Goal: Task Accomplishment & Management: Complete application form

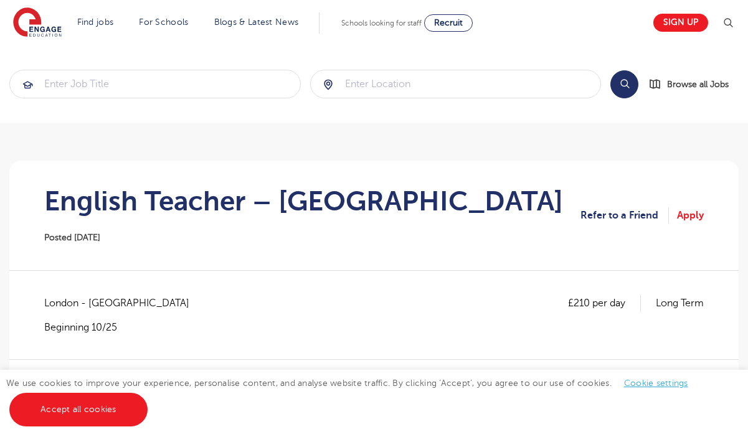
click at [45, 34] on img at bounding box center [37, 22] width 49 height 31
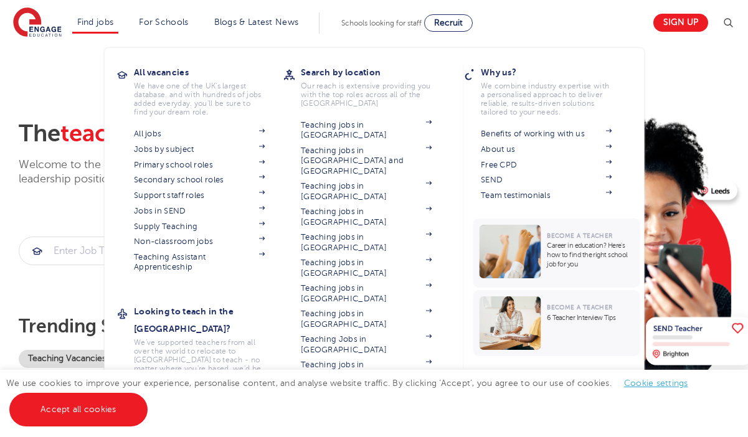
click at [112, 29] on li "Find jobs All vacancies We have one of the UK's largest database. and with hund…" at bounding box center [95, 22] width 47 height 21
click at [149, 134] on link "All jobs" at bounding box center [199, 134] width 131 height 10
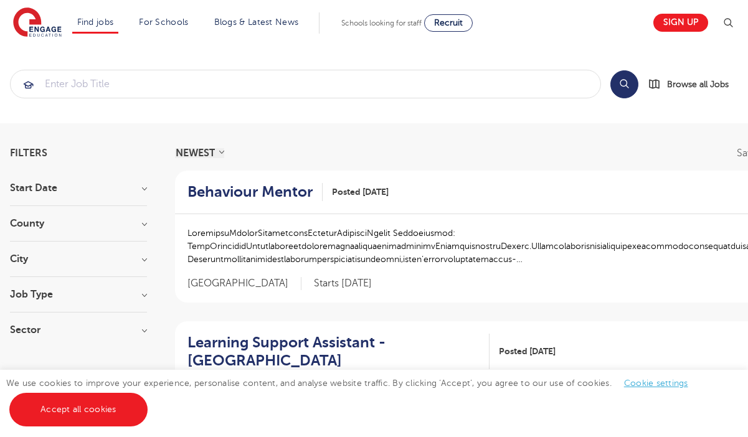
click at [36, 264] on div "City Hounslow 60 Ealing 39 Bromley 38 Leeds 36 Wandsworth 34 Show more" at bounding box center [78, 265] width 137 height 23
click at [29, 254] on section "Start Date September 115 November 45 October 45 January 4 Show more County Lond…" at bounding box center [78, 265] width 137 height 164
click at [25, 261] on h3 "City" at bounding box center [78, 259] width 137 height 10
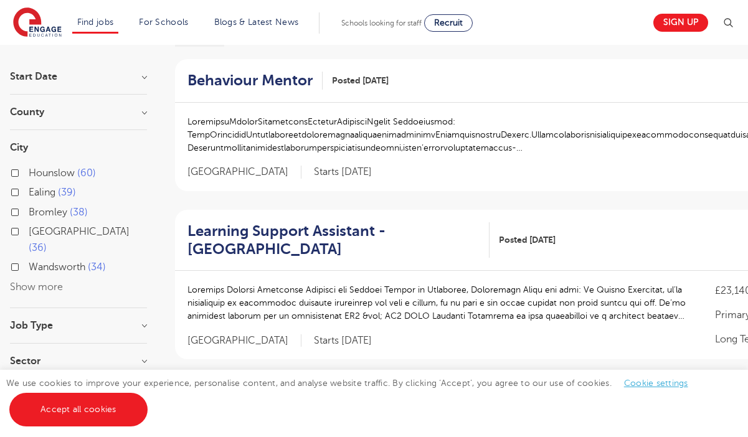
scroll to position [124, 0]
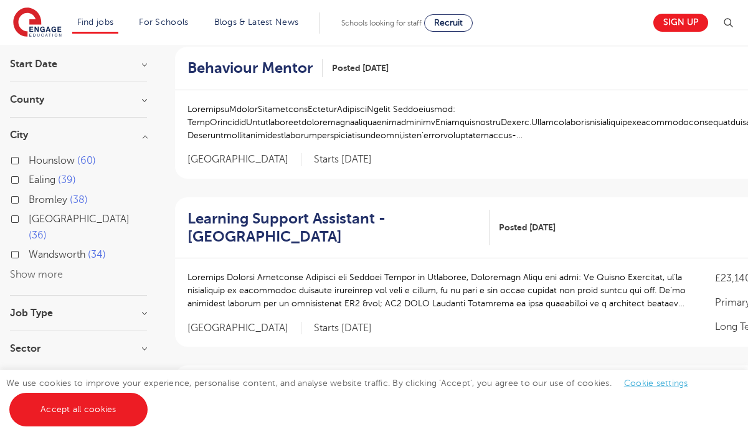
click at [21, 269] on button "Show more" at bounding box center [36, 274] width 53 height 11
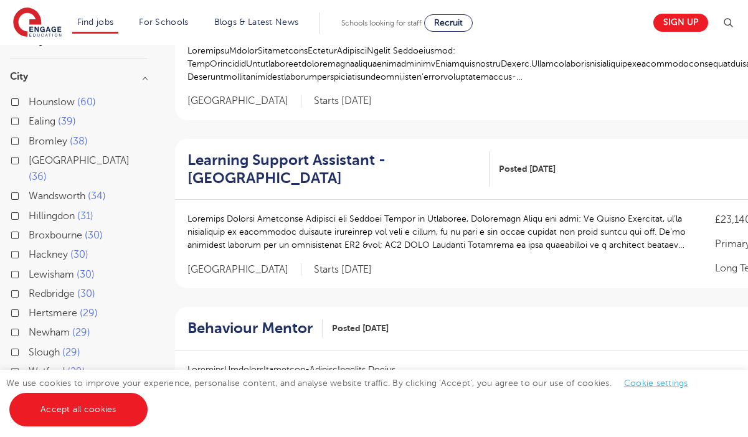
scroll to position [177, 0]
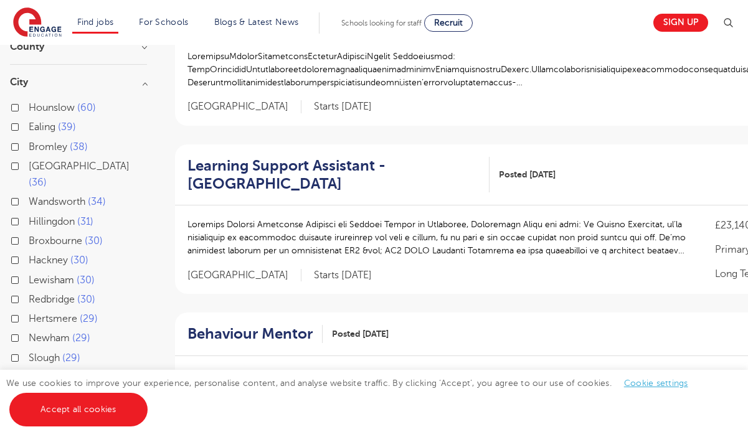
click at [29, 194] on label "Wandsworth 34" at bounding box center [67, 202] width 77 height 16
click at [29, 196] on input "Wandsworth 34" at bounding box center [33, 200] width 8 height 8
checkbox input "true"
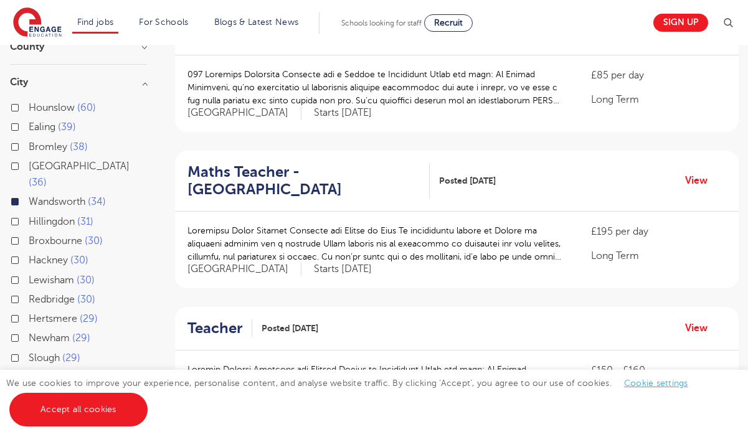
click at [39, 131] on span "Ealing" at bounding box center [42, 126] width 27 height 11
click at [37, 130] on input "Ealing 39" at bounding box center [33, 125] width 8 height 8
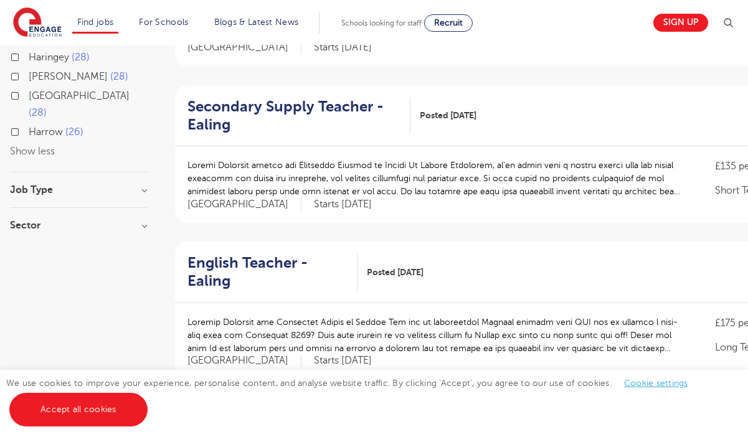
scroll to position [558, 0]
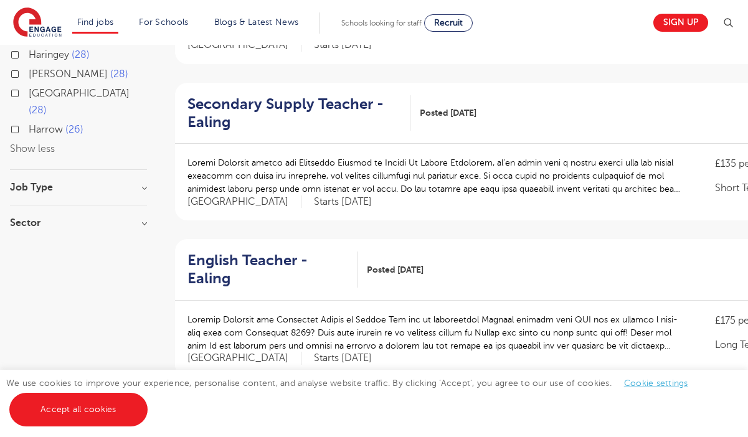
click at [298, 97] on h2 "Secondary Supply Teacher - Ealing" at bounding box center [294, 113] width 213 height 36
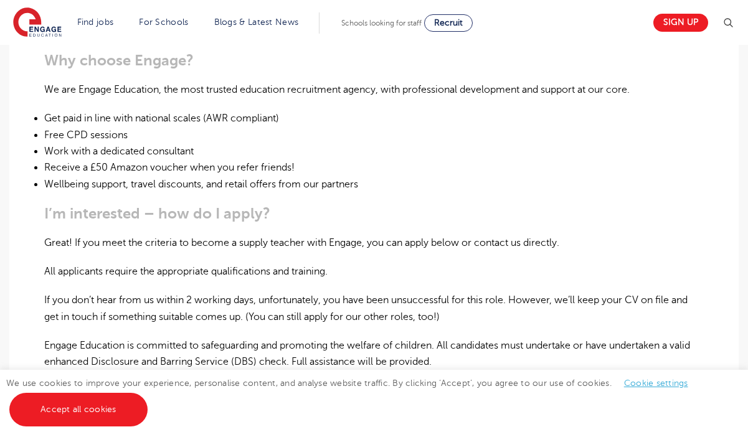
scroll to position [848, 0]
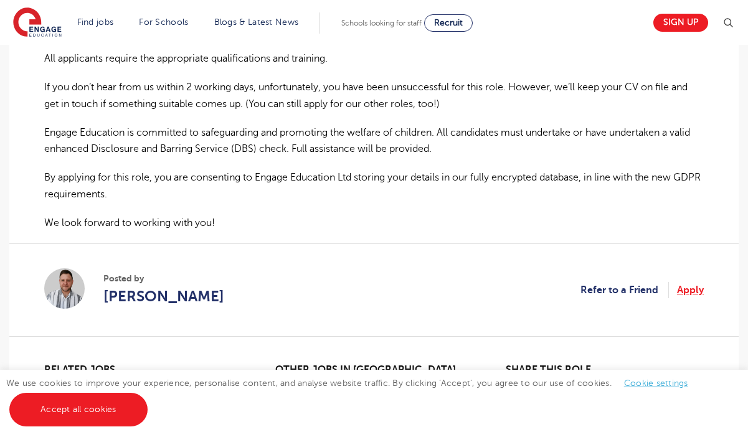
click at [692, 288] on link "Apply" at bounding box center [690, 290] width 27 height 16
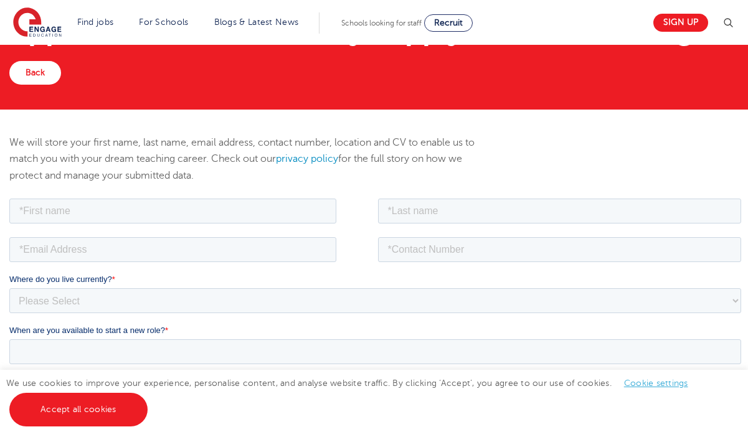
scroll to position [93, 0]
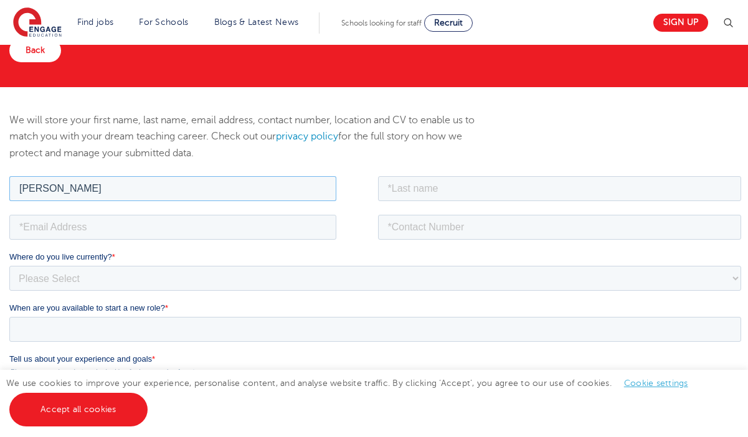
type input "Henry"
type input "Utley"
type input "harryutley@hotmail.co.uk"
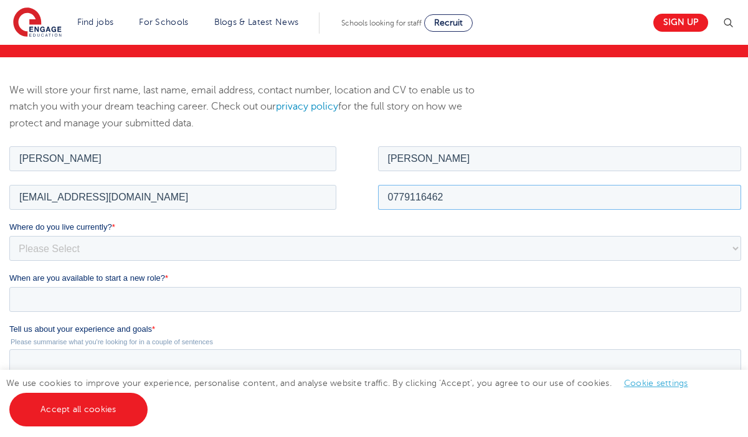
scroll to position [129, 0]
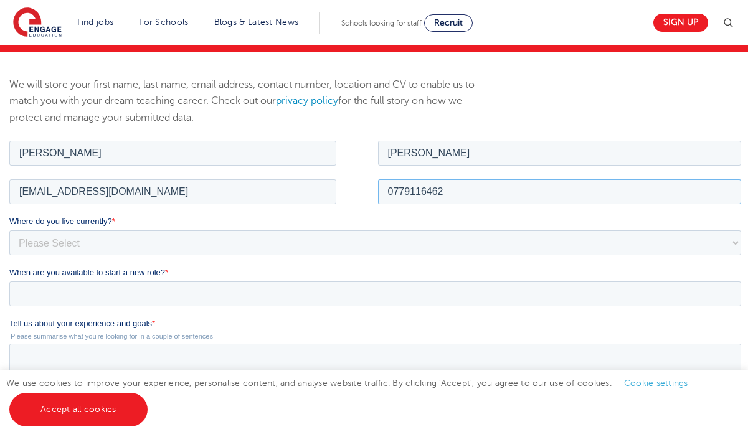
type input "0779116462"
select select "UK"
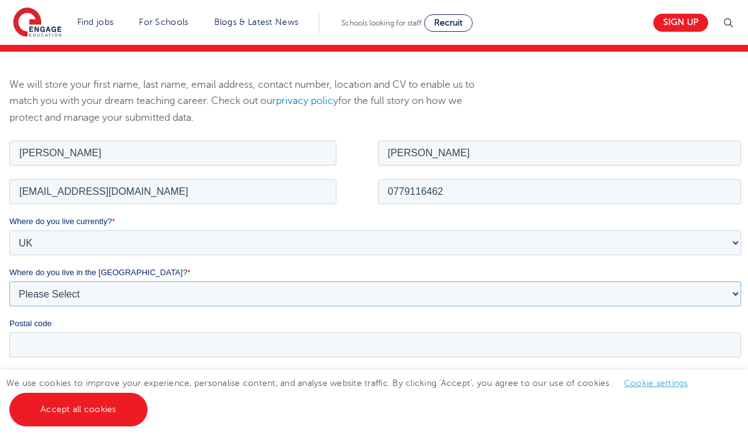
select select "London"
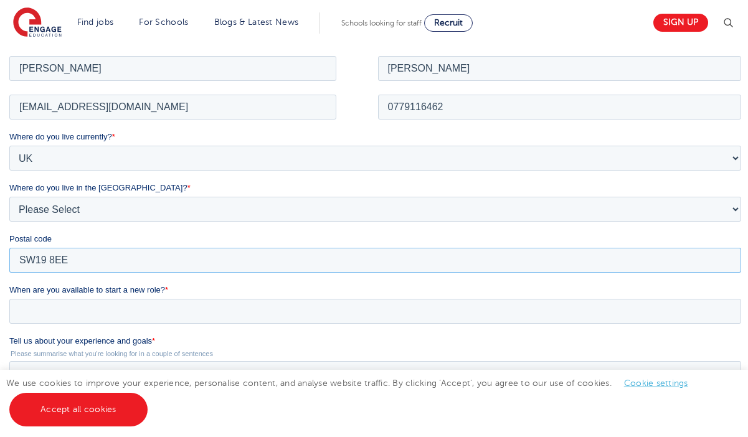
scroll to position [221, 0]
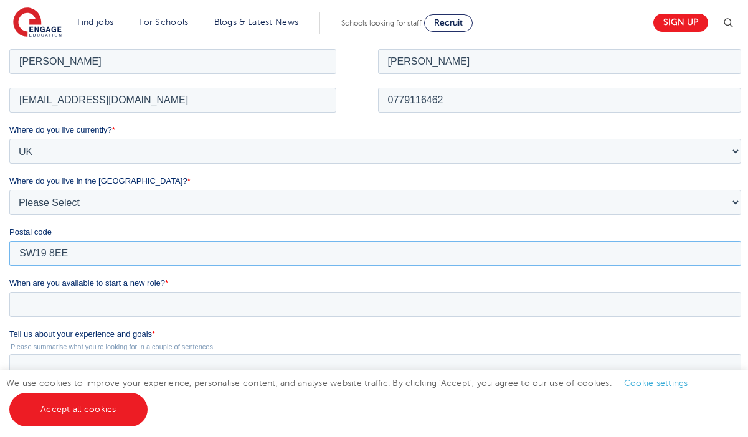
type input "SW19 8EE"
click at [67, 305] on input "When are you available to start a new role? *" at bounding box center [375, 304] width 732 height 25
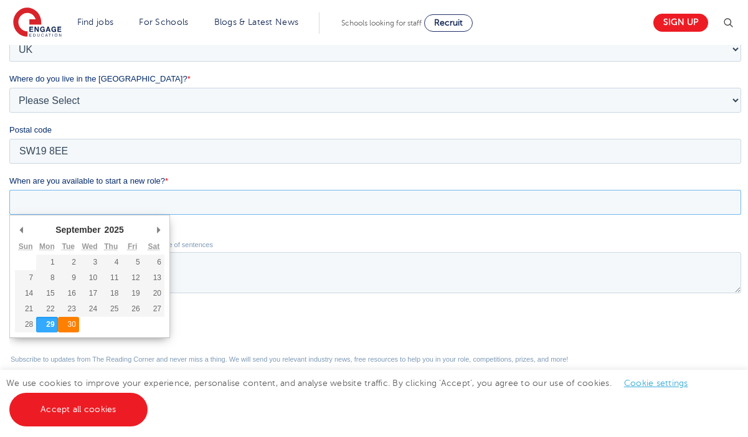
type div "2025-09-30"
type input "2025/09/30"
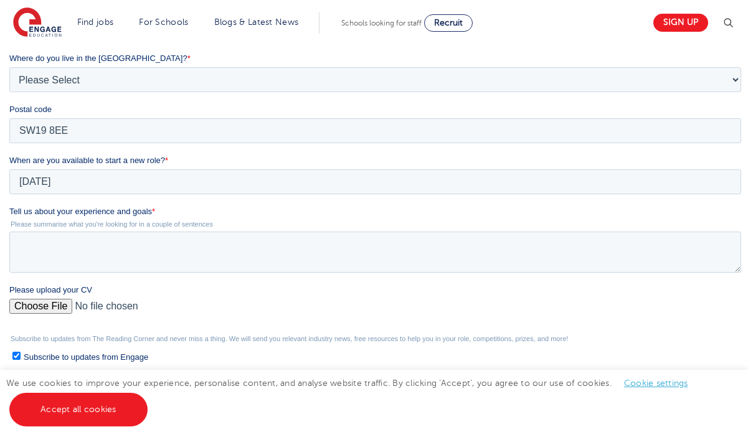
scroll to position [345, 0]
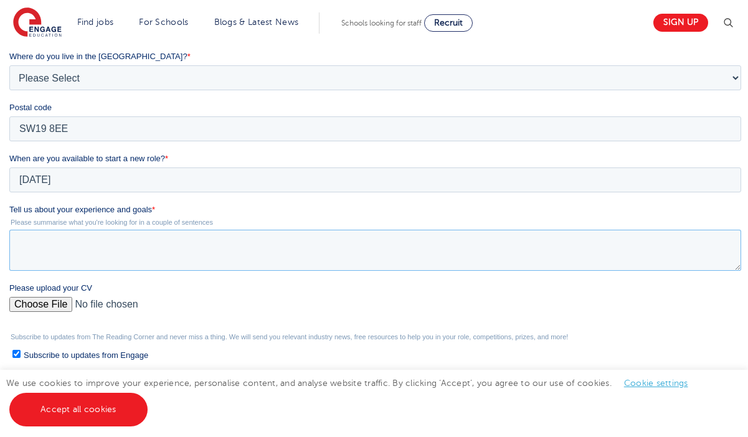
click at [109, 250] on textarea "Tell us about your experience and goals *" at bounding box center [375, 250] width 732 height 41
click at [59, 304] on div "Please upload your CV" at bounding box center [377, 302] width 737 height 40
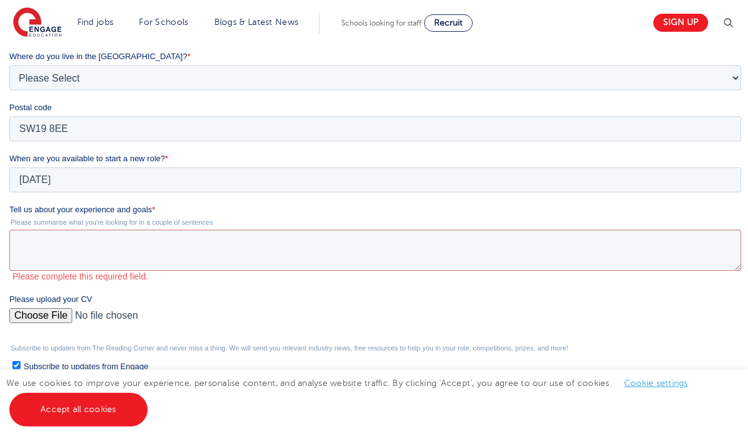
click at [64, 320] on input "Please upload your CV" at bounding box center [375, 320] width 732 height 25
type input "C:\fakepath\Harry Utley CV.pdf"
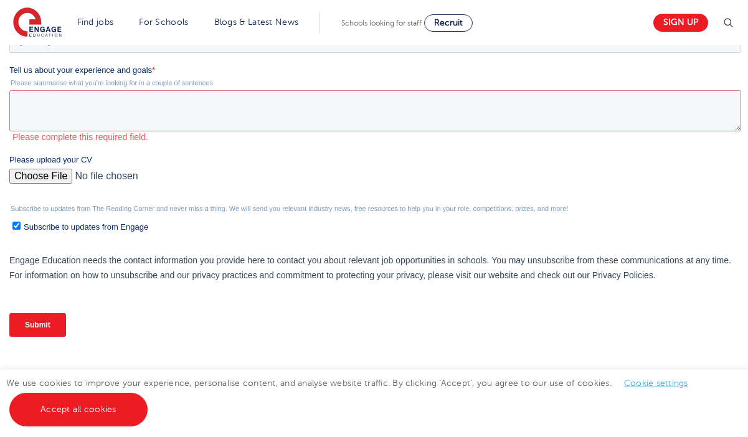
scroll to position [478, 0]
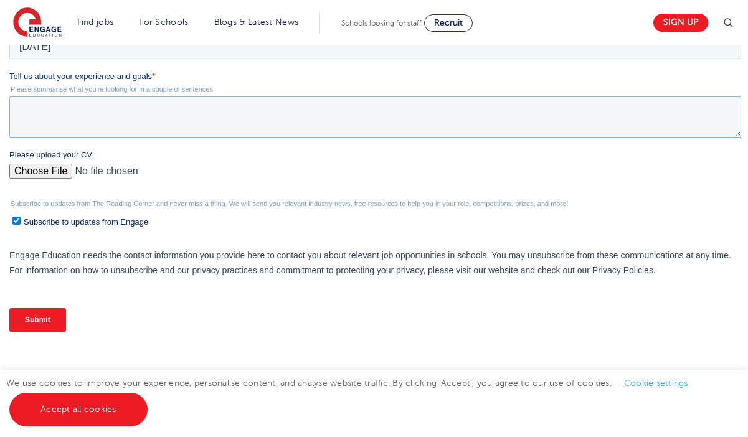
click at [242, 133] on textarea "Tell us about your experience and goals *" at bounding box center [375, 117] width 732 height 41
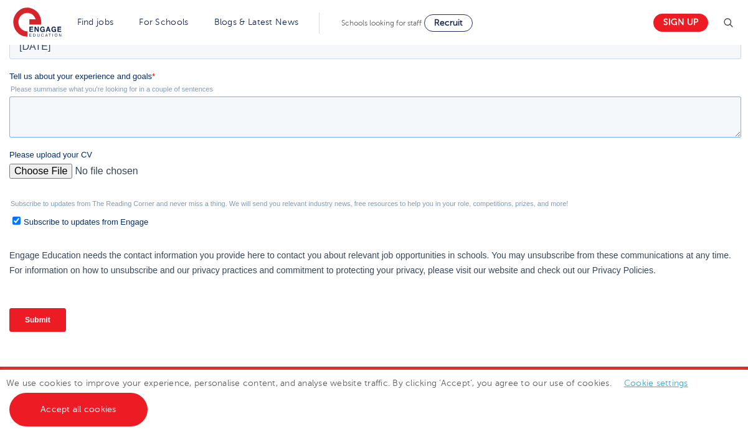
paste textarea "I am a fully qualified Modern Foreign Languages (MFL) teacher with a strong fou…"
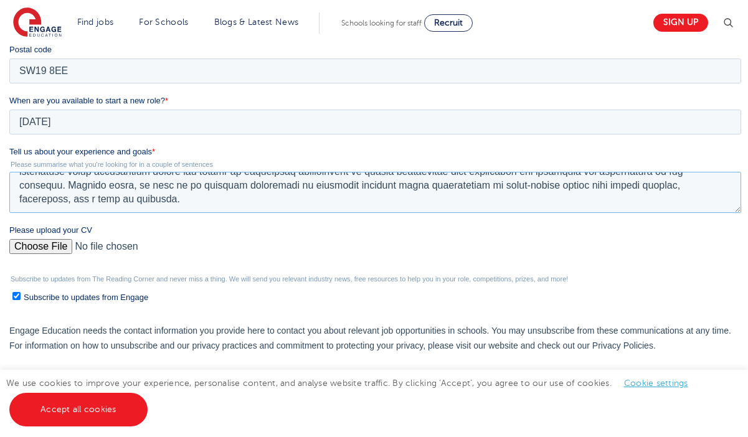
scroll to position [479, 0]
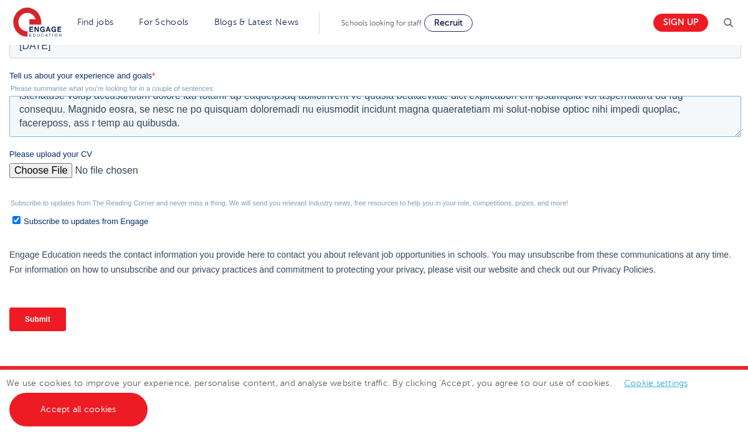
type textarea "I am a fully qualified Modern Foreign Languages (MFL) teacher with a strong fou…"
click at [58, 331] on div "Submit" at bounding box center [377, 319] width 737 height 45
click at [57, 318] on input "Submit" at bounding box center [37, 320] width 57 height 24
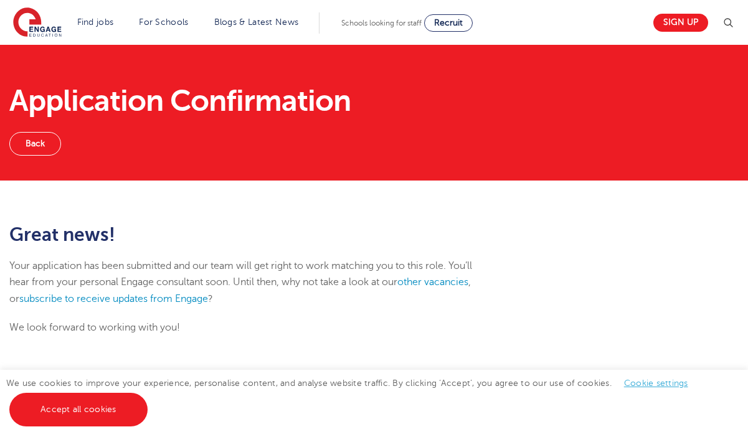
click at [50, 153] on link "Back" at bounding box center [35, 144] width 52 height 24
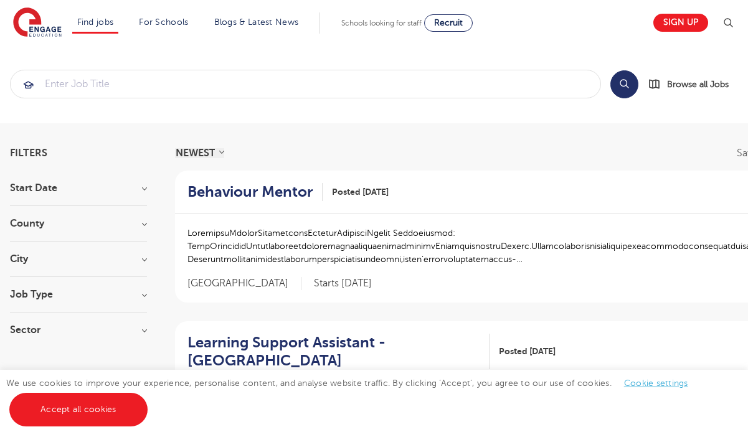
click at [85, 262] on h3 "City" at bounding box center [78, 259] width 137 height 10
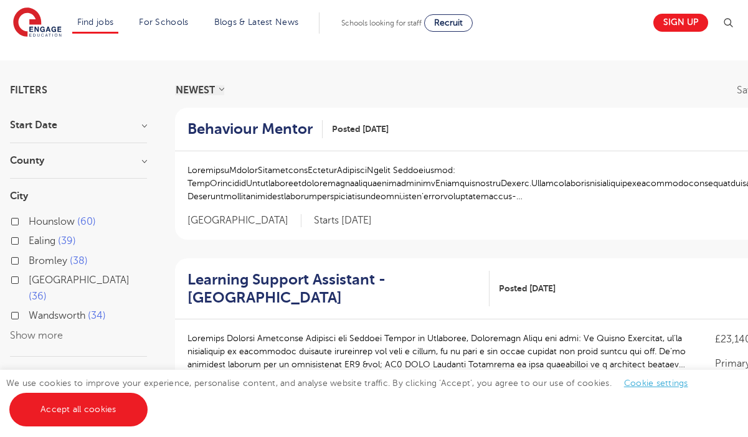
scroll to position [63, 0]
click at [29, 243] on label "Ealing 39" at bounding box center [52, 241] width 47 height 16
click at [29, 243] on input "Ealing 39" at bounding box center [33, 239] width 8 height 8
checkbox input "true"
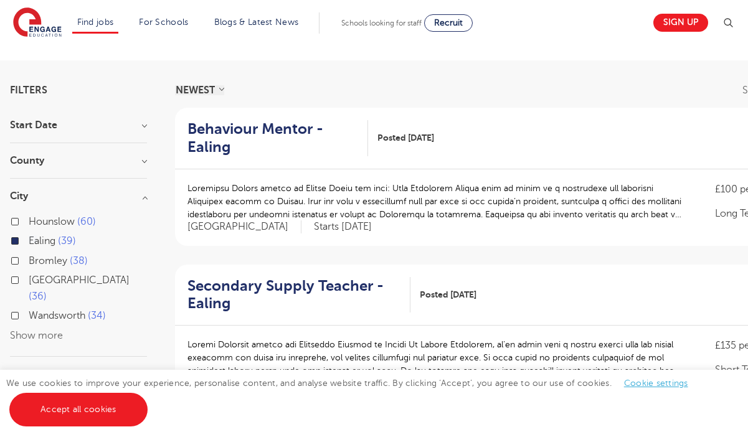
click at [29, 308] on label "Wandsworth 34" at bounding box center [67, 316] width 77 height 16
click at [29, 310] on input "Wandsworth 34" at bounding box center [33, 314] width 8 height 8
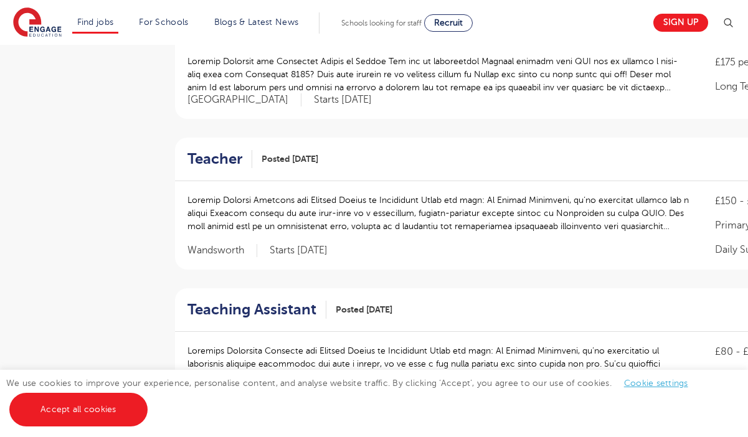
scroll to position [817, 0]
click at [213, 150] on h2 "Teacher" at bounding box center [215, 159] width 55 height 18
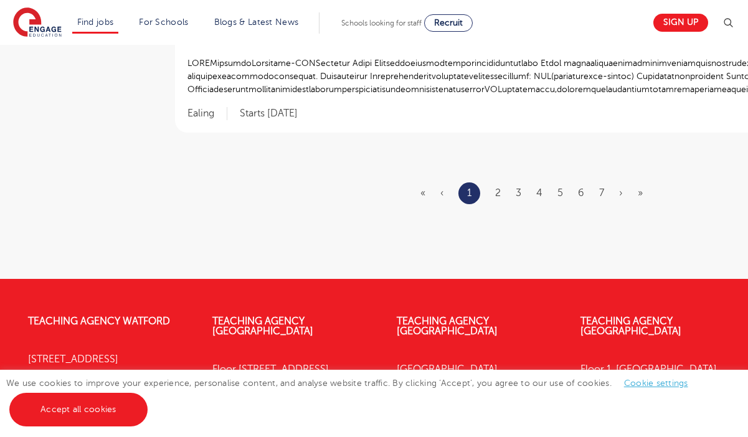
scroll to position [1547, 0]
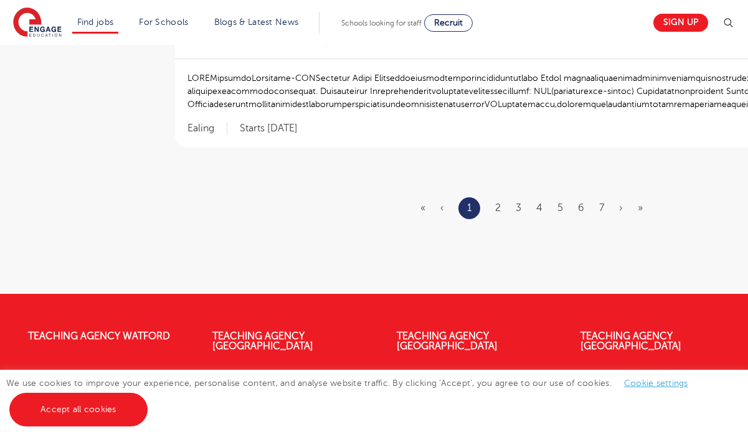
click at [494, 197] on ul "« ‹ 1 2 3 4 5 6 7 › »" at bounding box center [538, 208] width 237 height 22
click at [493, 197] on ul "« ‹ 1 2 3 4 5 6 7 › »" at bounding box center [538, 208] width 237 height 22
click at [498, 202] on link "2" at bounding box center [498, 207] width 6 height 11
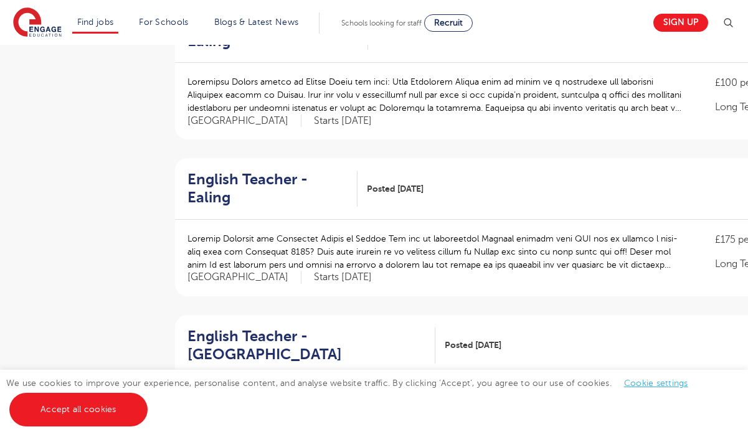
scroll to position [1541, 0]
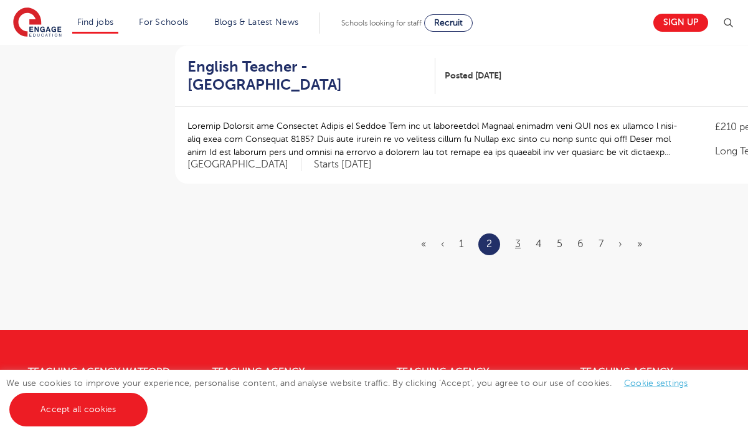
click at [515, 239] on link "3" at bounding box center [518, 244] width 6 height 11
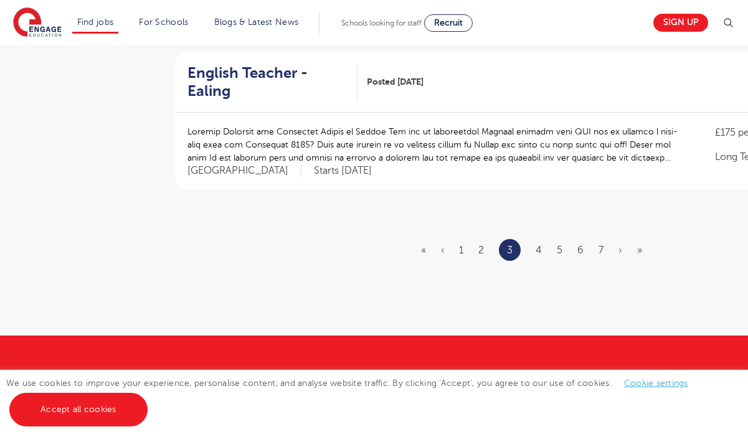
scroll to position [0, 0]
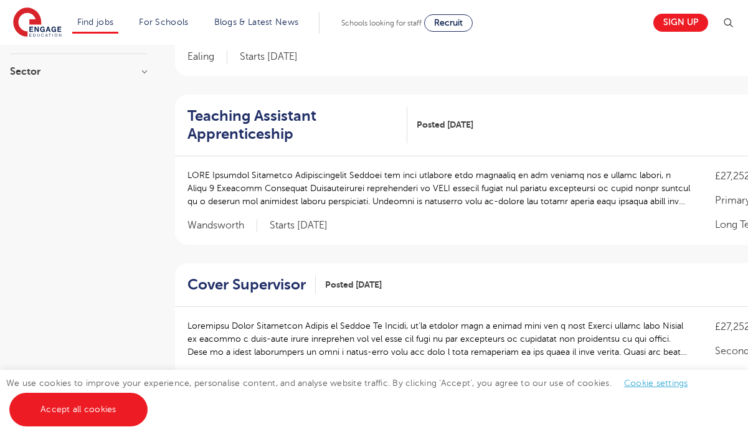
scroll to position [401, 0]
click at [267, 135] on h2 "Teaching Assistant Apprenticeship" at bounding box center [293, 125] width 211 height 36
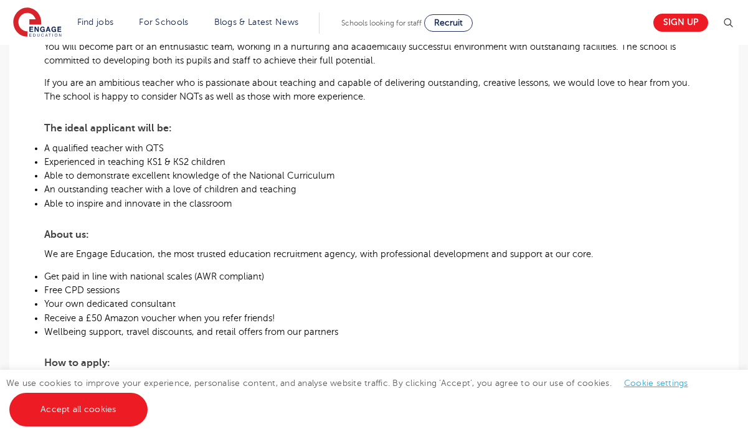
scroll to position [456, 0]
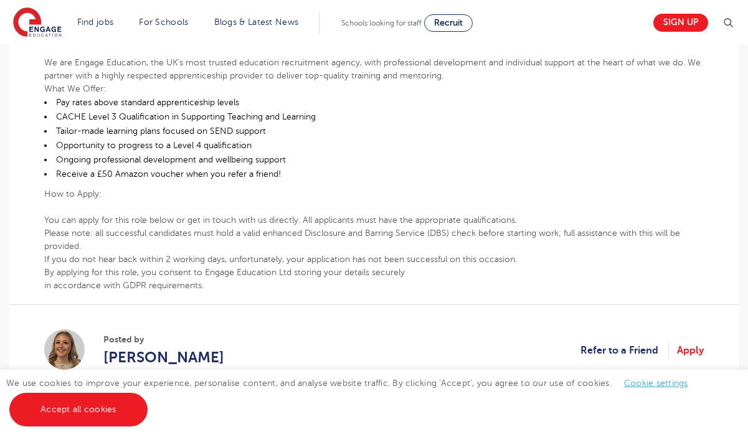
scroll to position [1069, 0]
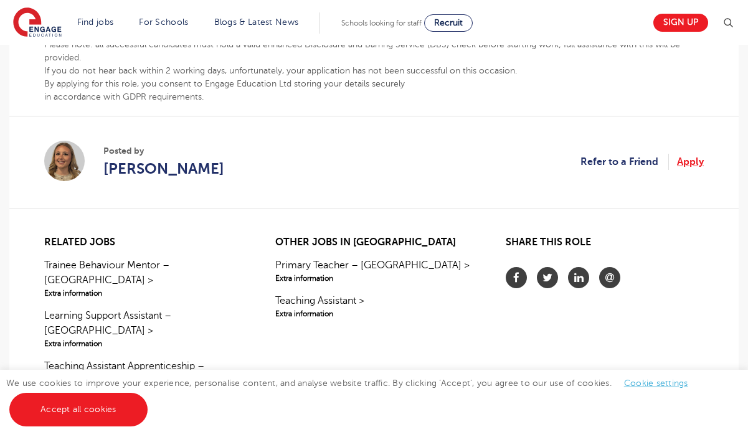
click at [691, 162] on link "Apply" at bounding box center [690, 162] width 27 height 16
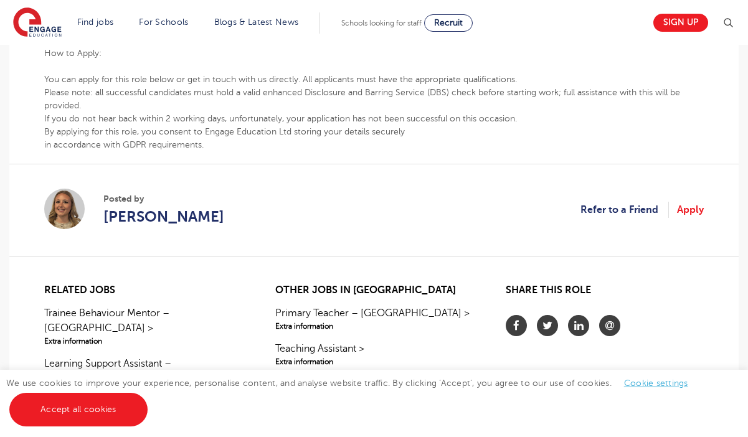
scroll to position [1022, 0]
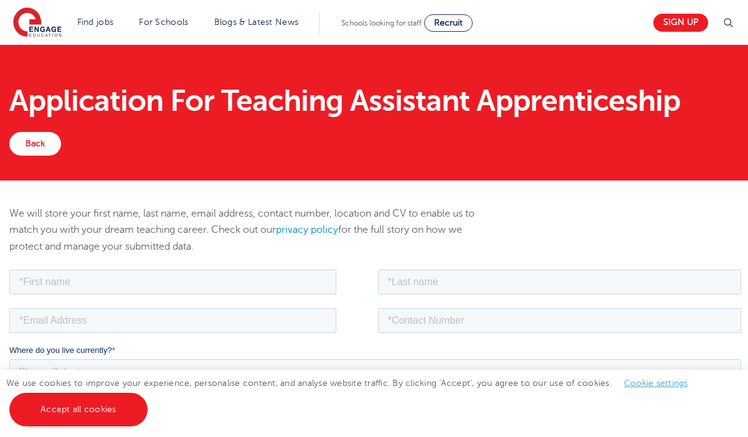
scroll to position [278, 0]
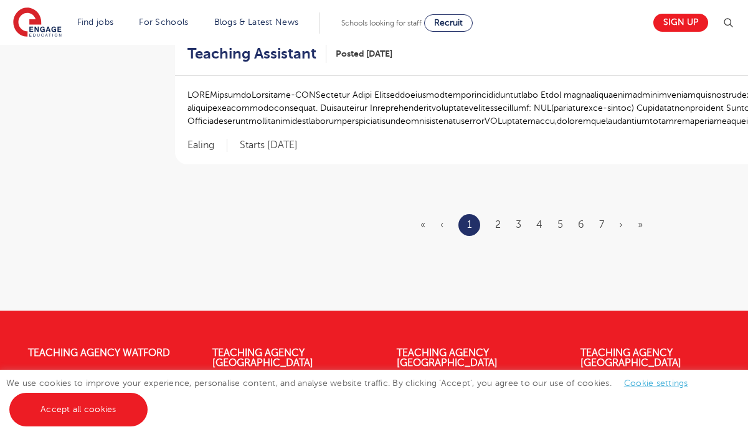
scroll to position [1605, 0]
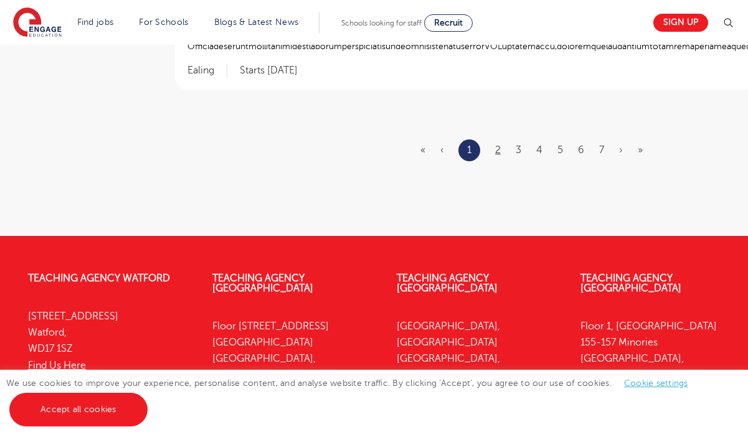
click at [500, 145] on link "2" at bounding box center [498, 150] width 6 height 11
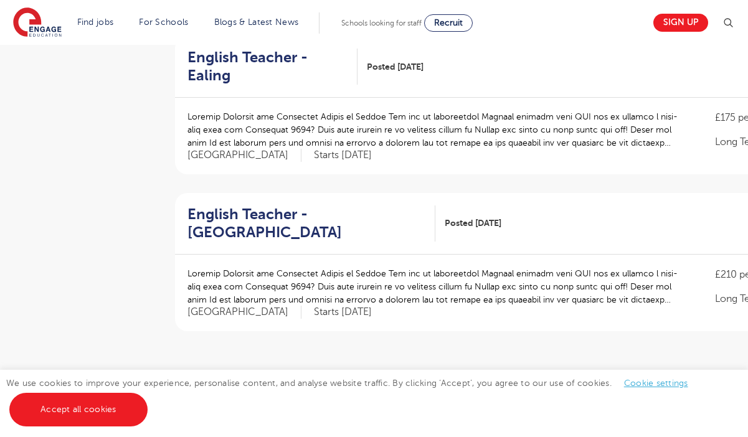
scroll to position [1548, 0]
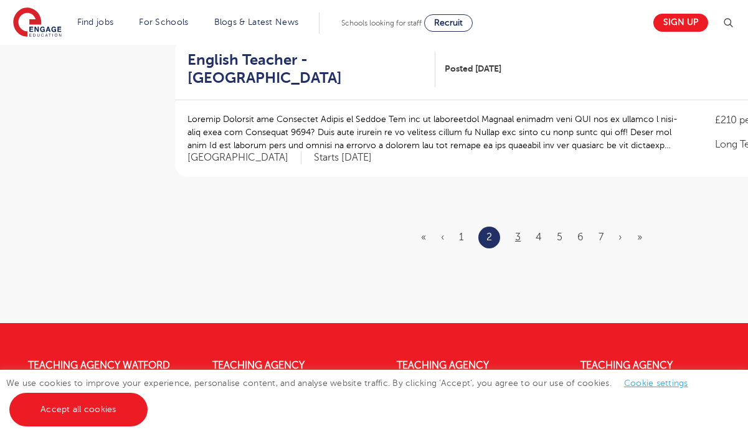
click at [520, 232] on link "3" at bounding box center [518, 237] width 6 height 11
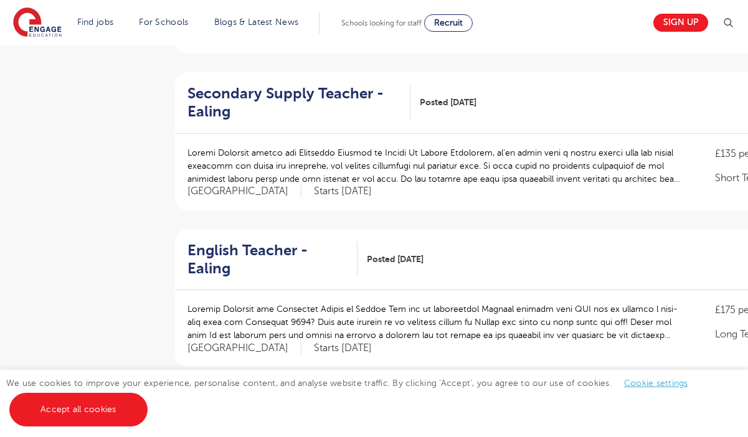
scroll to position [1634, 0]
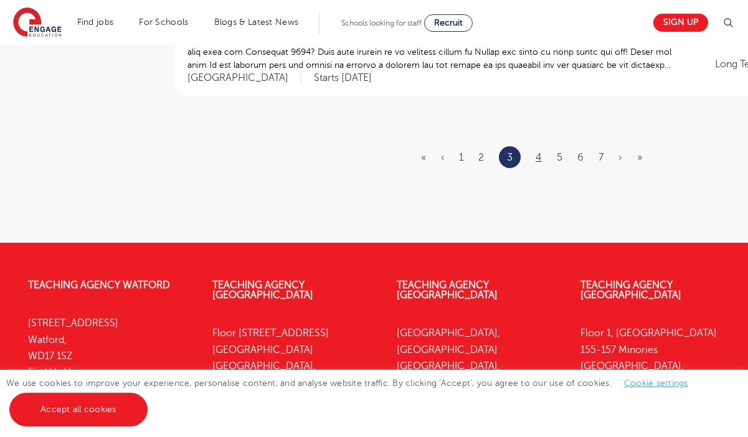
click at [538, 152] on link "4" at bounding box center [539, 157] width 6 height 11
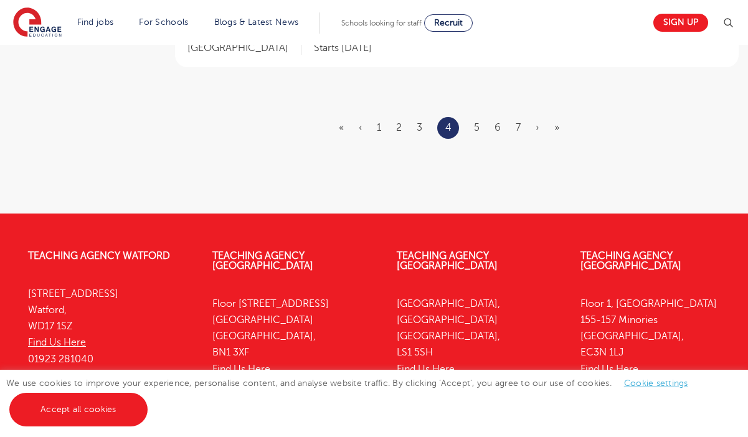
scroll to position [0, 0]
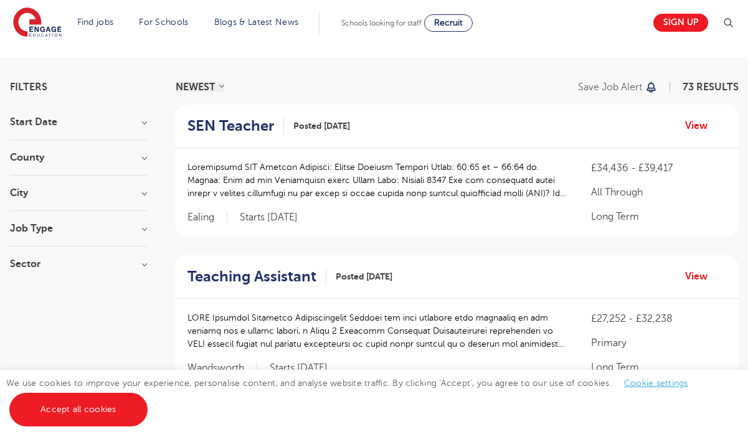
scroll to position [36, 0]
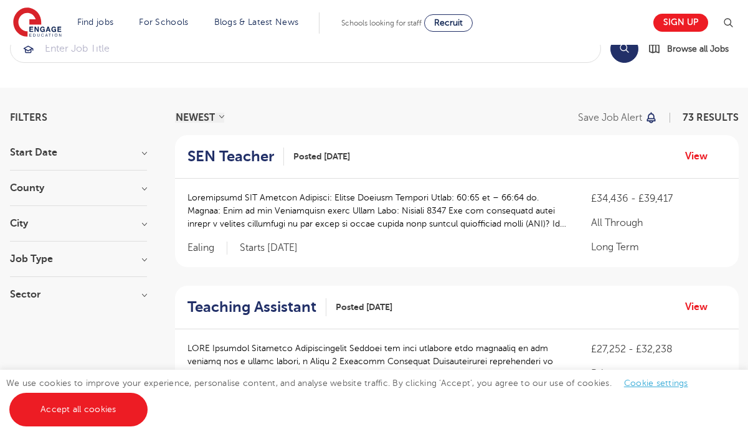
click at [240, 158] on h2 "SEN Teacher" at bounding box center [231, 157] width 87 height 18
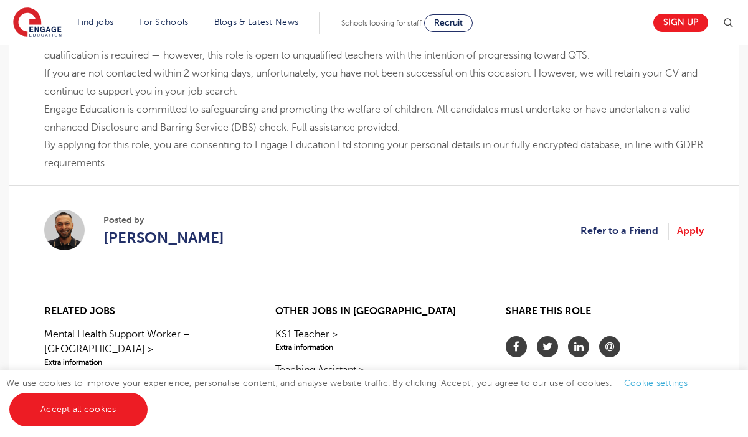
scroll to position [1206, 0]
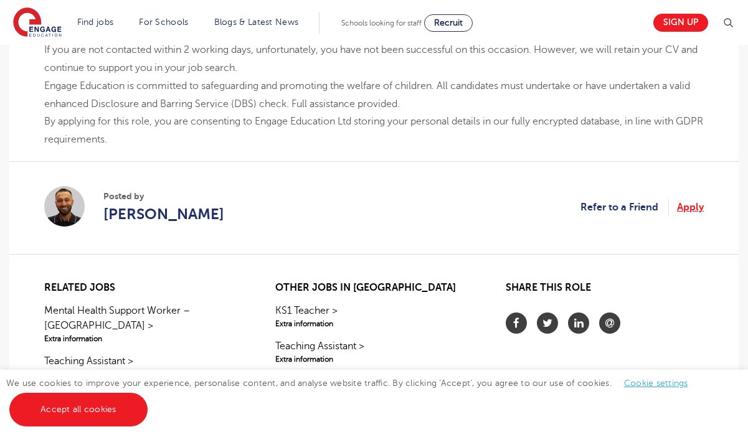
click at [682, 216] on link "Apply" at bounding box center [690, 207] width 27 height 16
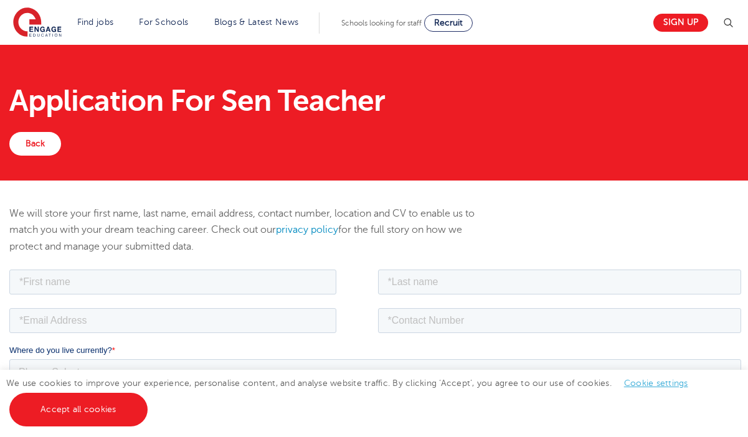
scroll to position [29, 0]
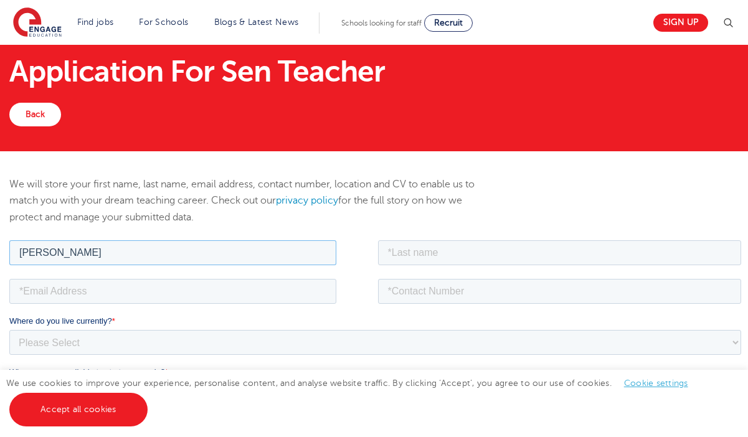
type input "[PERSON_NAME]"
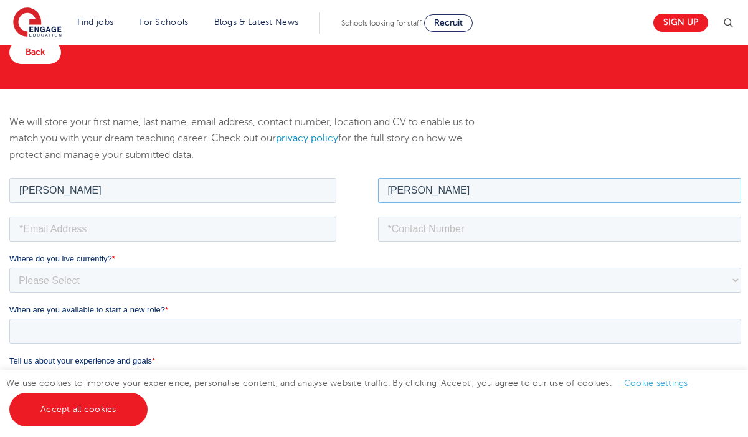
scroll to position [98, 0]
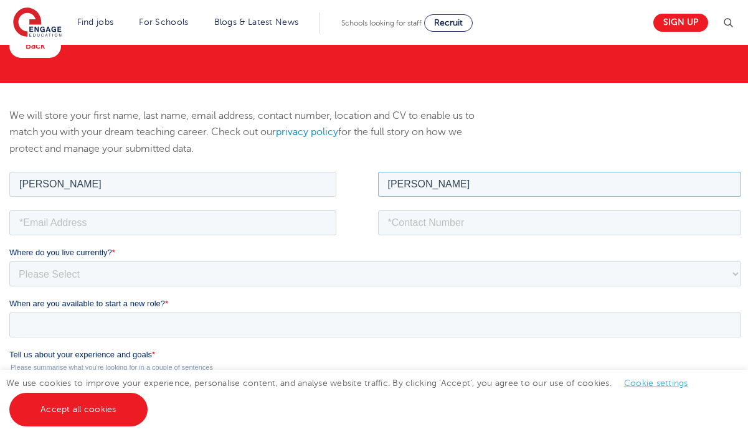
type input "[PERSON_NAME]"
type input "[EMAIL_ADDRESS][DOMAIN_NAME]"
type input "07791164862"
select select "UK"
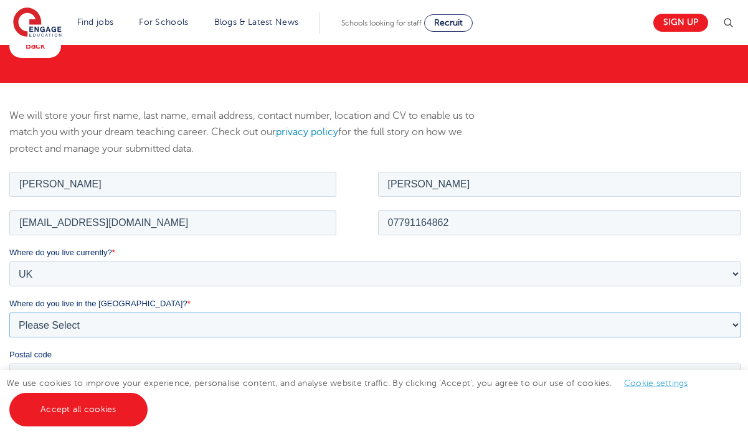
select select "London"
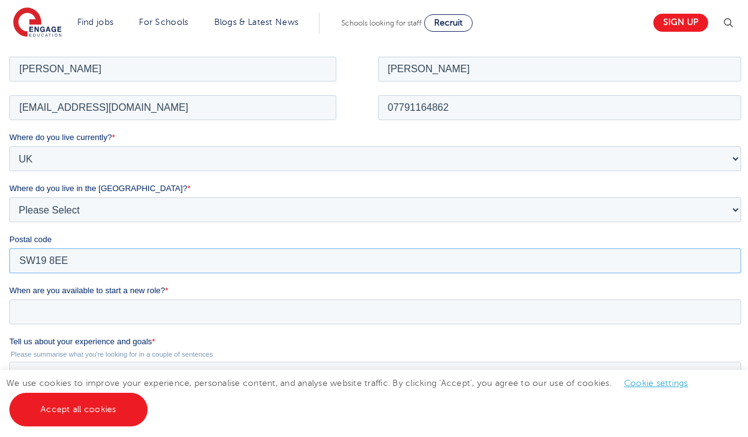
scroll to position [265, 0]
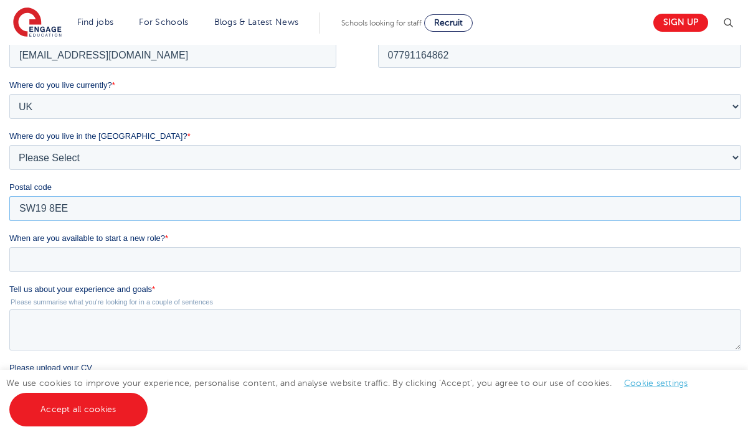
type input "SW19 8EE"
click at [115, 259] on input "When are you available to start a new role? *" at bounding box center [375, 259] width 732 height 25
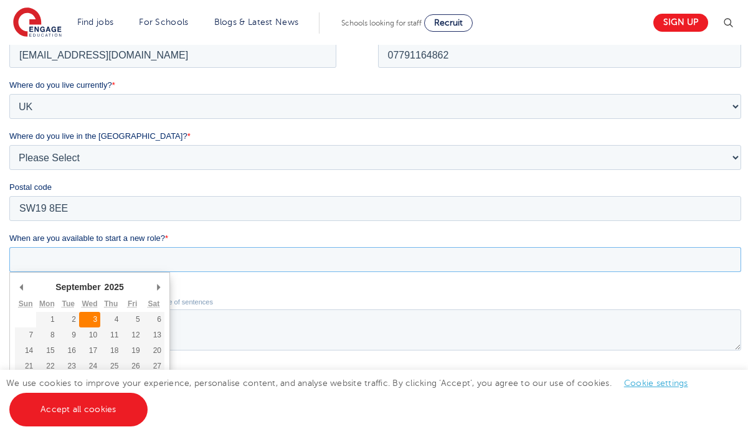
scroll to position [335, 0]
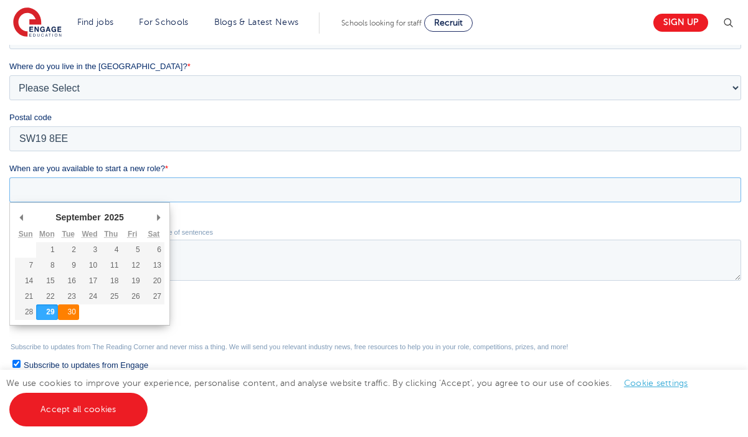
type div "2025-09-30"
type input "2025/09/30"
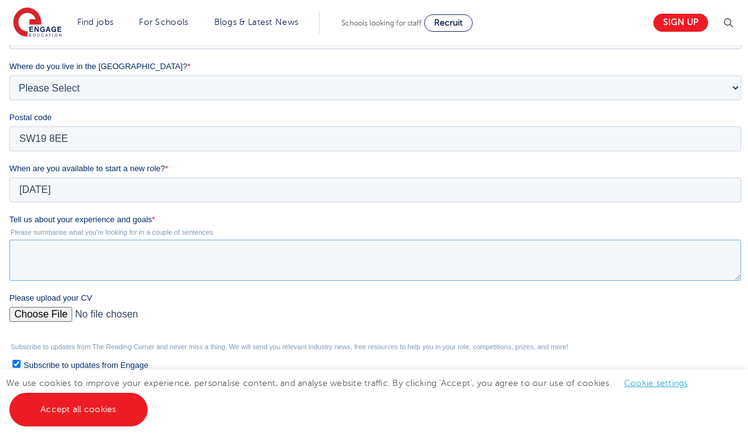
click at [120, 274] on textarea "Tell us about your experience and goals *" at bounding box center [375, 260] width 732 height 41
paste textarea "I am a fully qualified Modern Foreign Languages (MFL) teacher with a strong fou…"
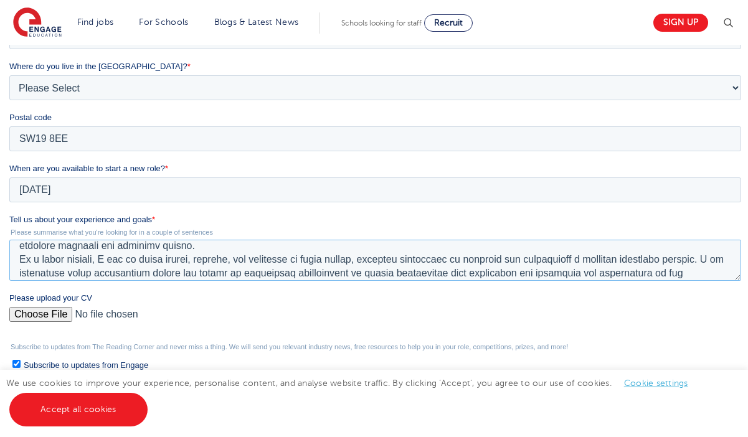
scroll to position [107, 0]
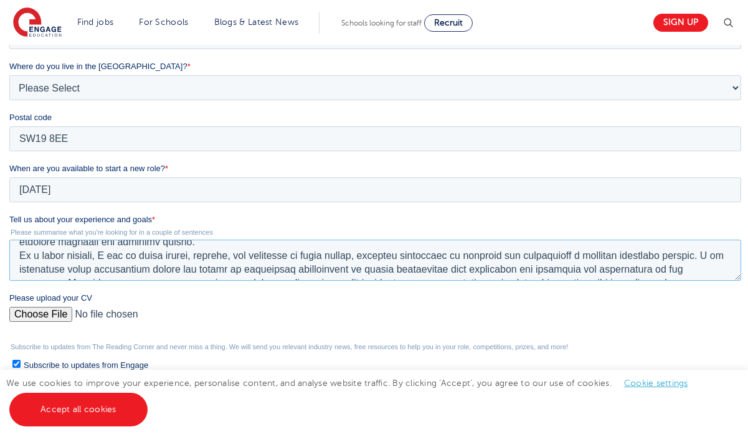
click at [92, 253] on textarea "Tell us about your experience and goals *" at bounding box center [375, 260] width 732 height 41
drag, startPoint x: 92, startPoint y: 253, endPoint x: 50, endPoint y: 259, distance: 42.7
click at [50, 259] on textarea "Tell us about your experience and goals *" at bounding box center [375, 260] width 732 height 41
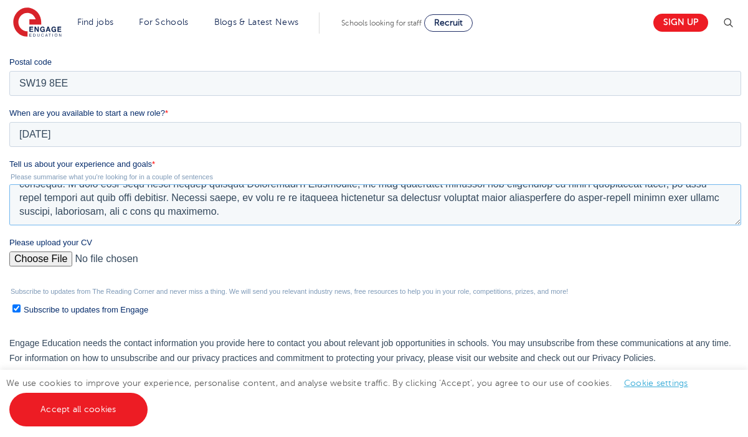
scroll to position [402, 0]
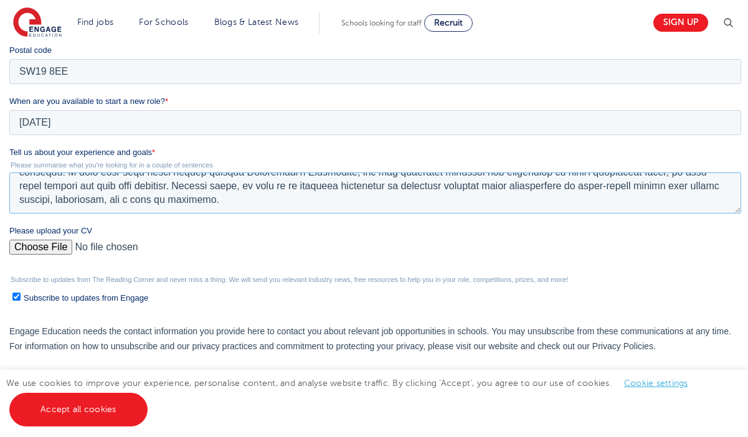
type textarea "I am a fully qualified Modern Foreign Languages (MFL) teacher with a strong fou…"
click at [34, 241] on input "Please upload your CV" at bounding box center [375, 252] width 732 height 25
type input "C:\fakepath\Harry Utley CV.pdf"
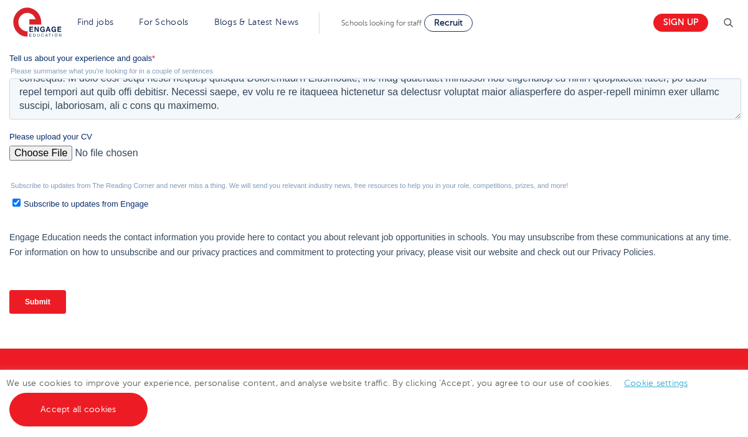
scroll to position [497, 0]
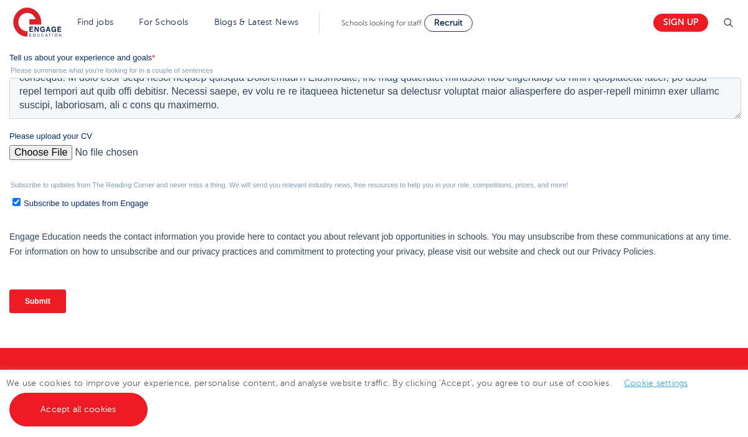
click at [58, 305] on input "Submit" at bounding box center [37, 302] width 57 height 24
